Goal: Information Seeking & Learning: Understand process/instructions

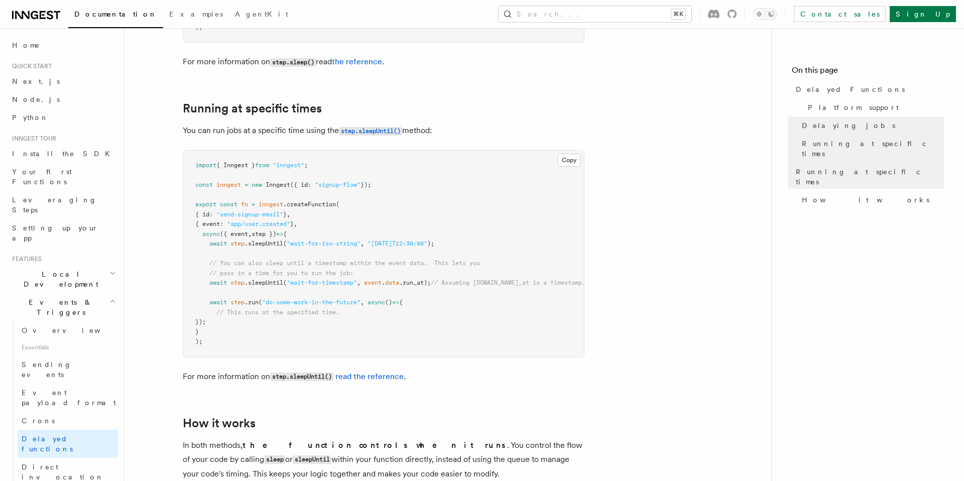
scroll to position [79, 0]
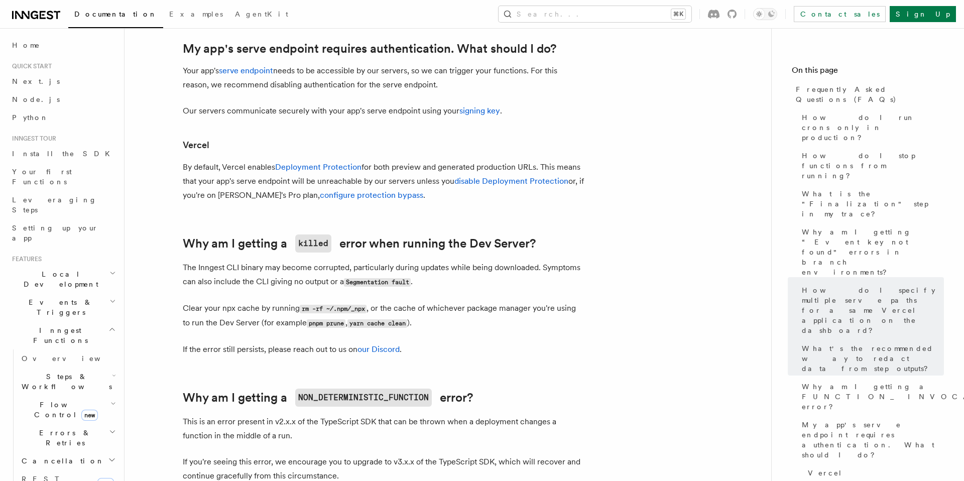
scroll to position [1188, 0]
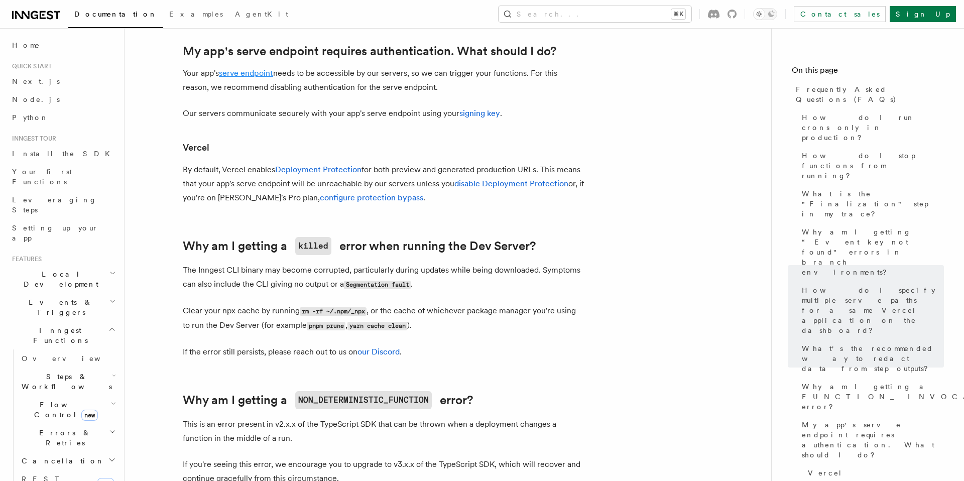
click at [258, 72] on link "serve endpoint" at bounding box center [246, 73] width 54 height 10
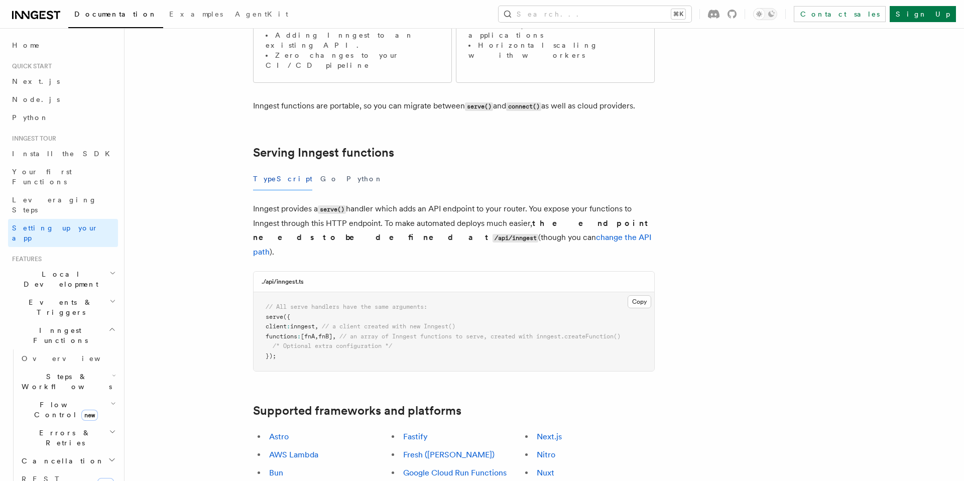
scroll to position [270, 0]
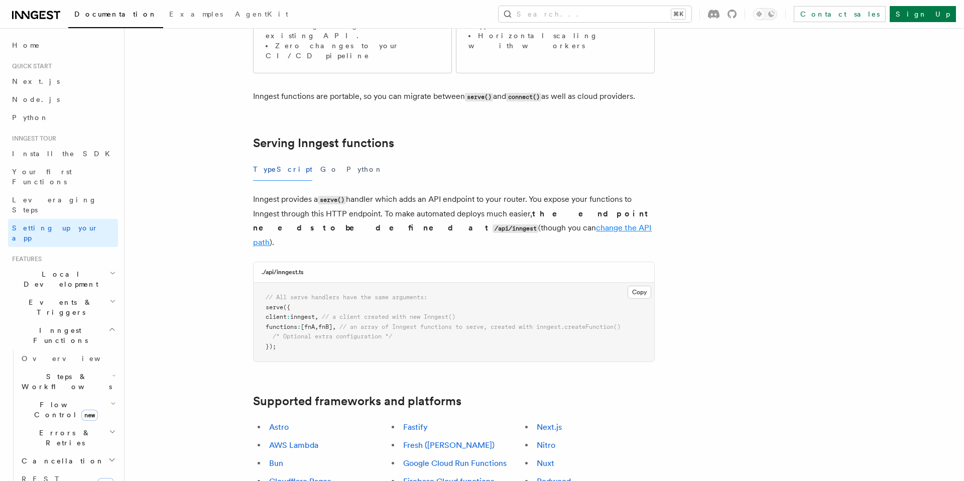
click at [415, 223] on link "change the API path" at bounding box center [452, 235] width 399 height 24
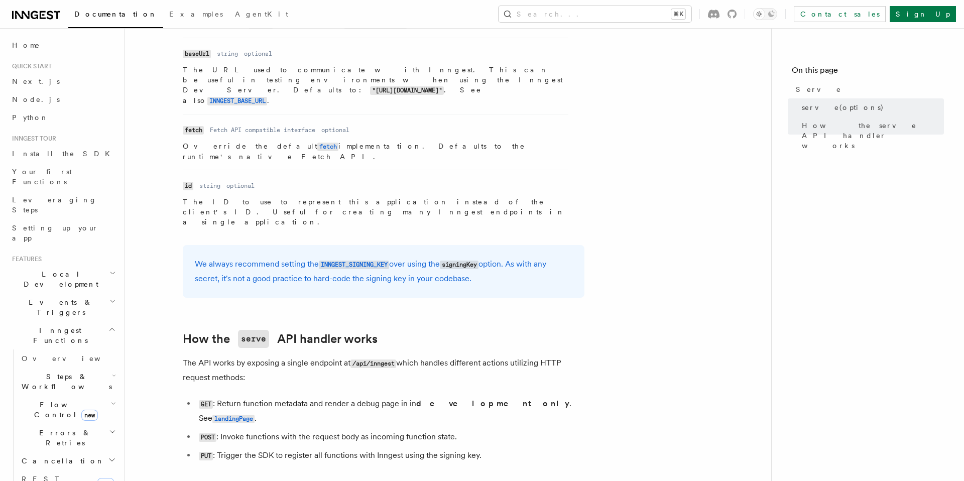
scroll to position [905, 0]
